Goal: Register for event/course

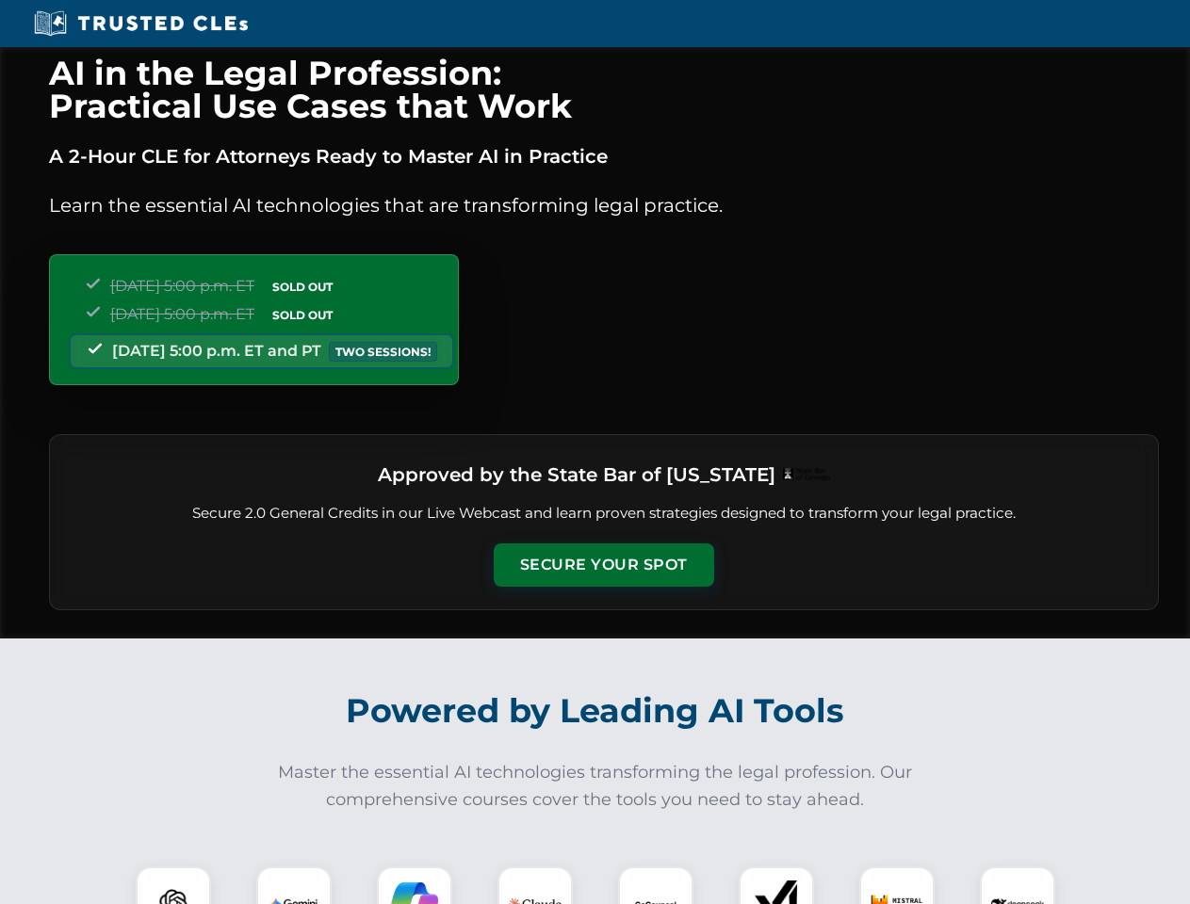
click at [603, 565] on button "Secure Your Spot" at bounding box center [604, 564] width 220 height 43
click at [173, 885] on img at bounding box center [173, 904] width 55 height 55
click at [294, 885] on img at bounding box center [293, 904] width 47 height 47
click at [414, 885] on img at bounding box center [414, 904] width 47 height 47
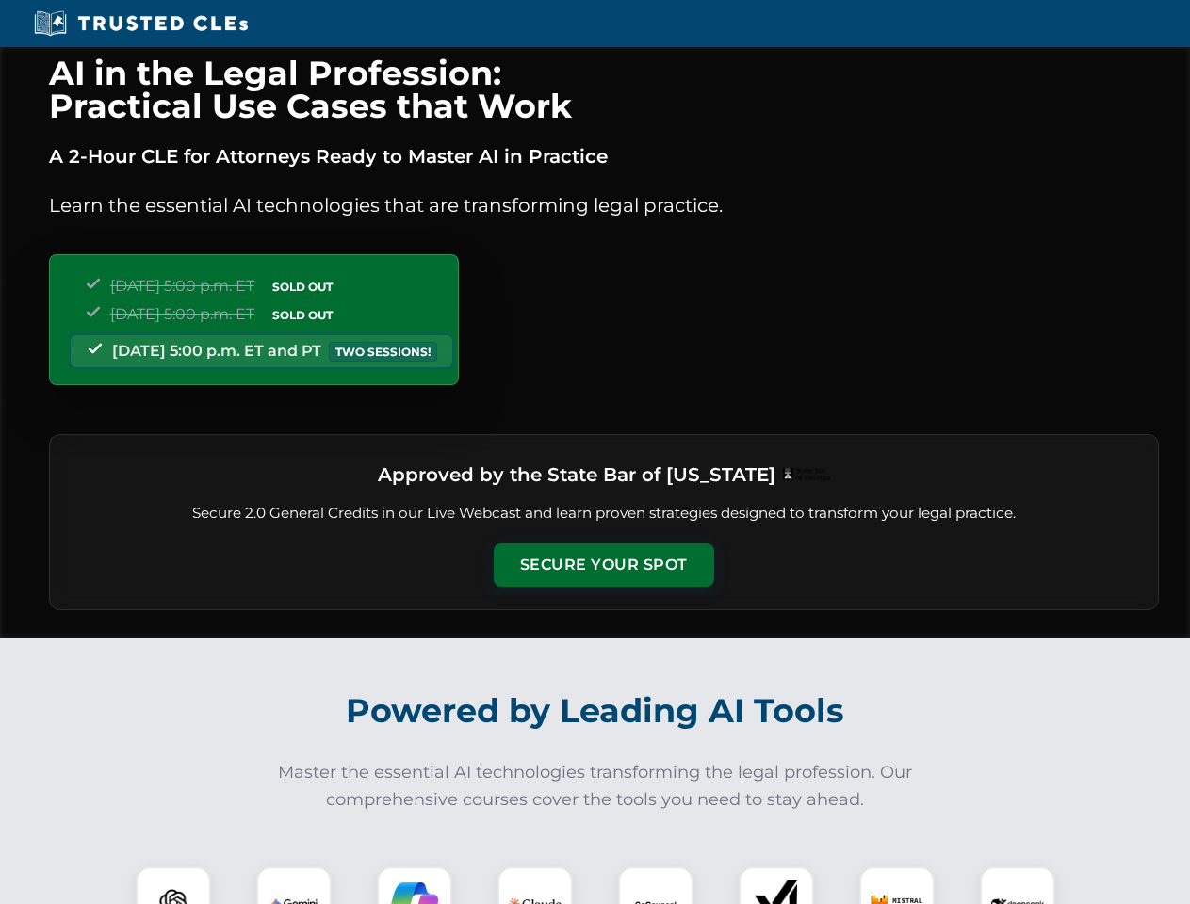
scroll to position [1619, 0]
